Goal: Information Seeking & Learning: Learn about a topic

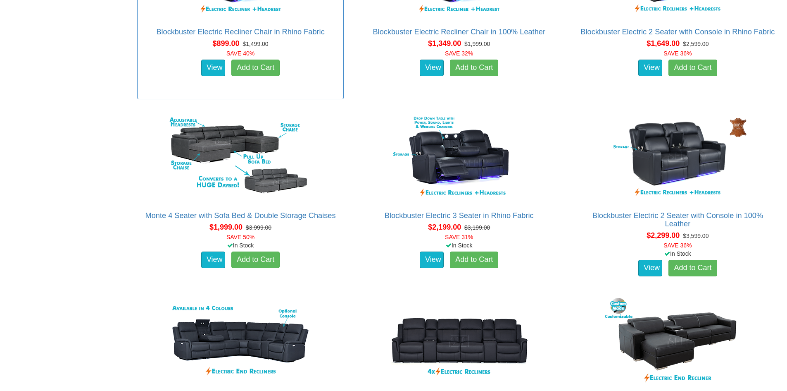
scroll to position [703, 0]
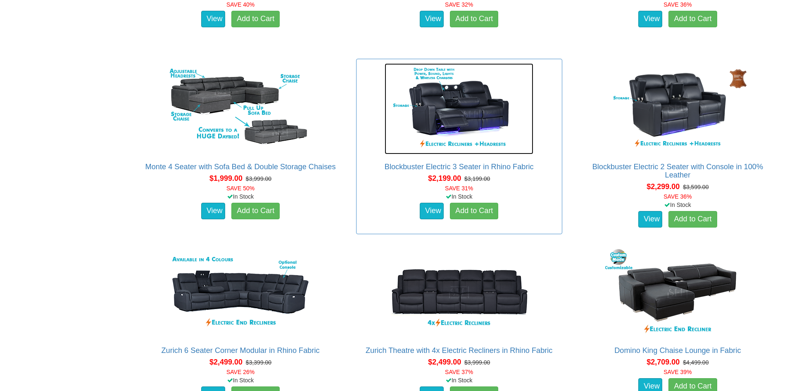
click at [453, 124] on img at bounding box center [459, 108] width 149 height 91
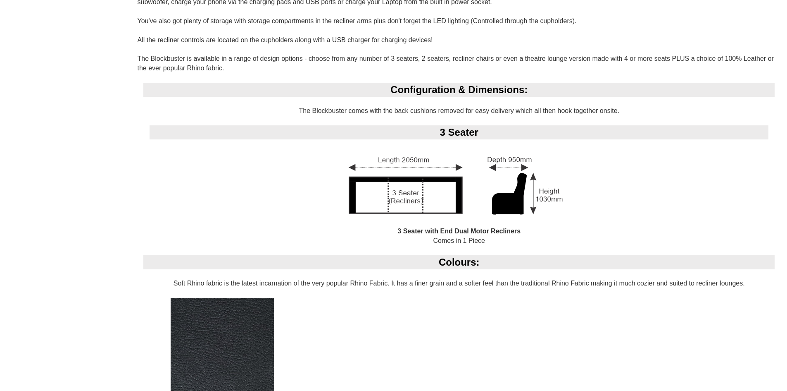
scroll to position [753, 0]
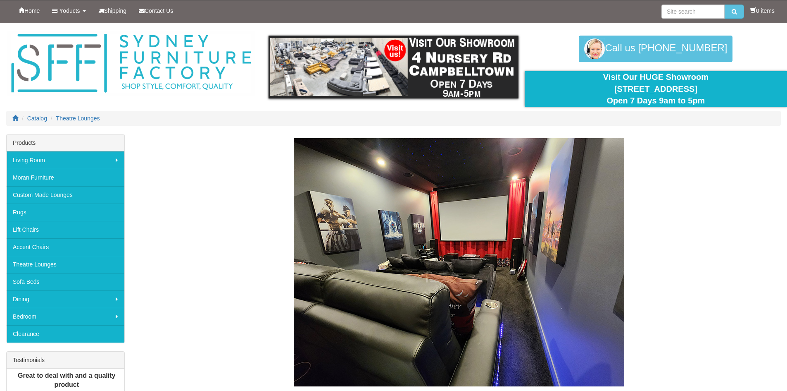
scroll to position [703, 0]
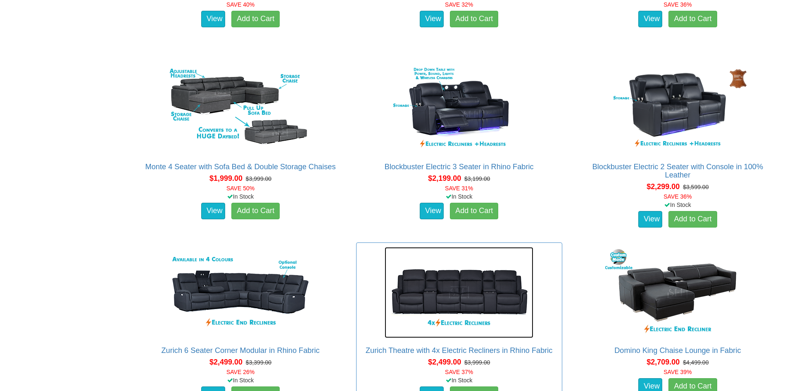
click at [439, 296] on img at bounding box center [459, 292] width 149 height 91
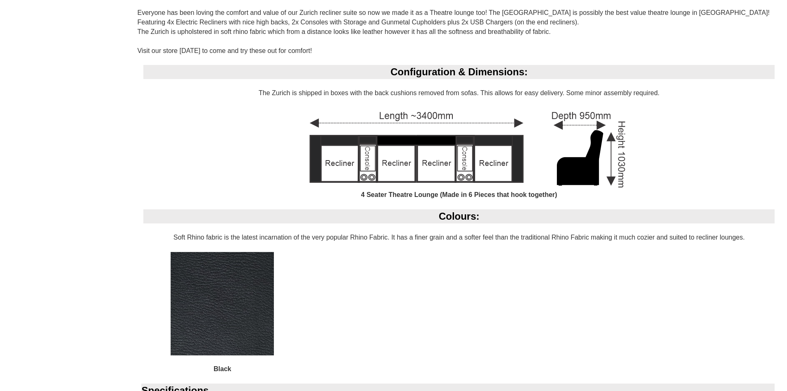
scroll to position [661, 0]
